Goal: Information Seeking & Learning: Learn about a topic

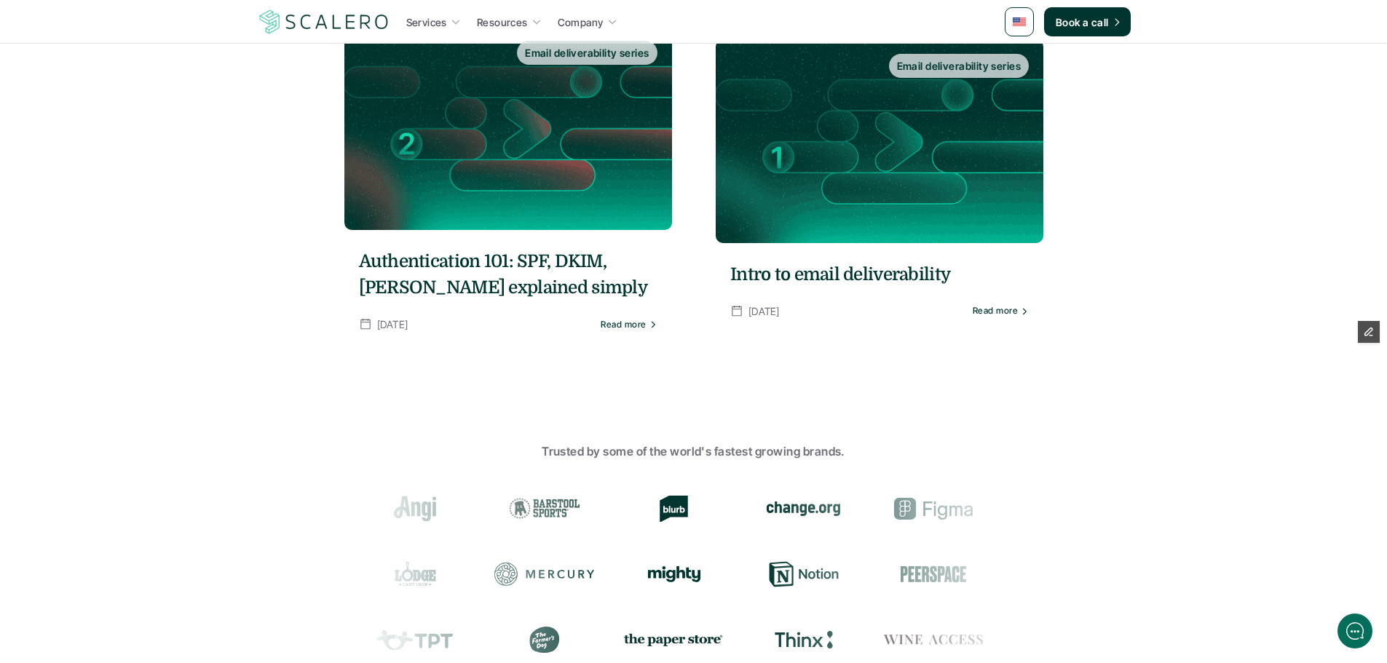
scroll to position [1675, 0]
